Goal: Check status: Check status

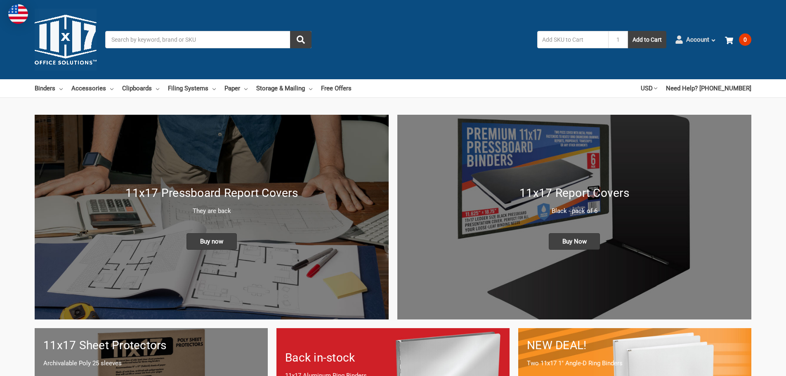
drag, startPoint x: 0, startPoint y: 0, endPoint x: 702, endPoint y: 39, distance: 703.2
click at [702, 39] on span "Account" at bounding box center [697, 39] width 23 height 9
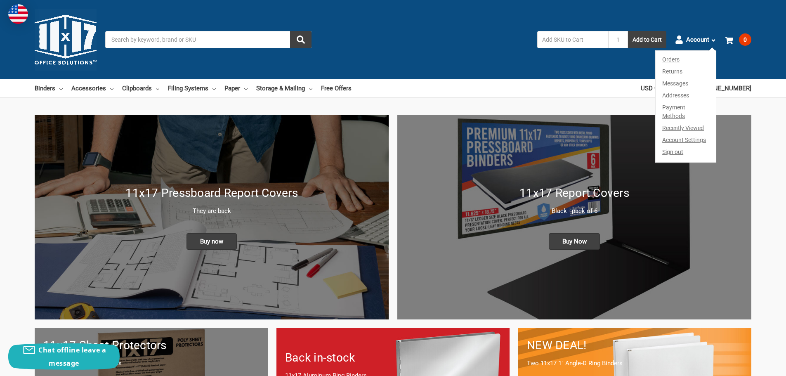
click at [669, 62] on link "Orders" at bounding box center [686, 58] width 60 height 15
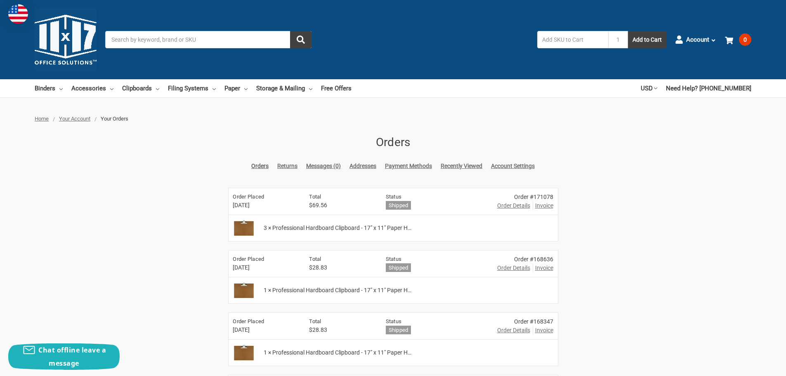
click at [508, 203] on span "Order Details" at bounding box center [513, 205] width 33 height 9
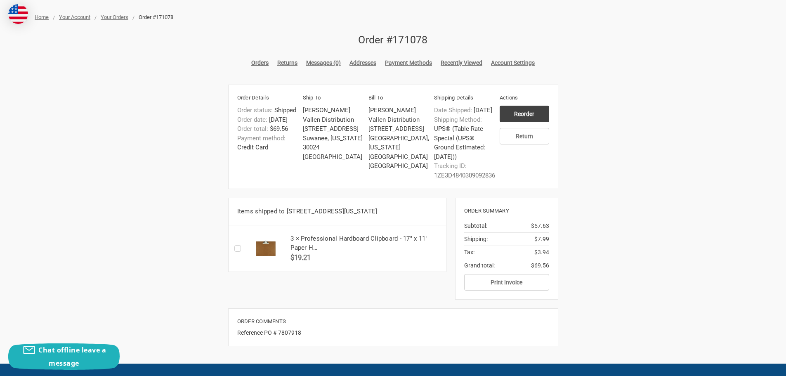
scroll to position [83, 0]
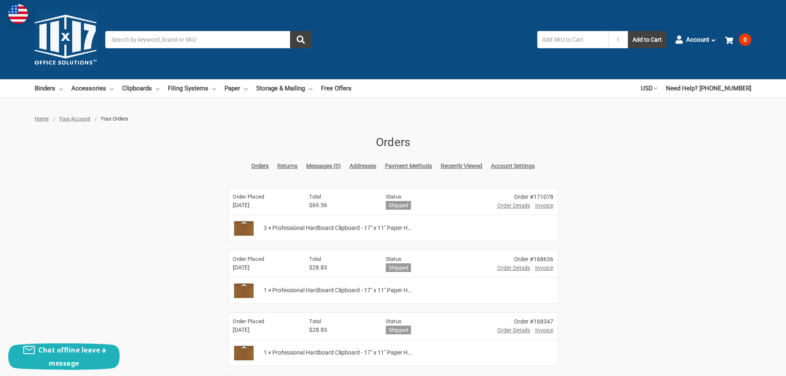
click at [550, 208] on span "Invoice" at bounding box center [544, 205] width 18 height 9
